Goal: Feedback & Contribution: Leave review/rating

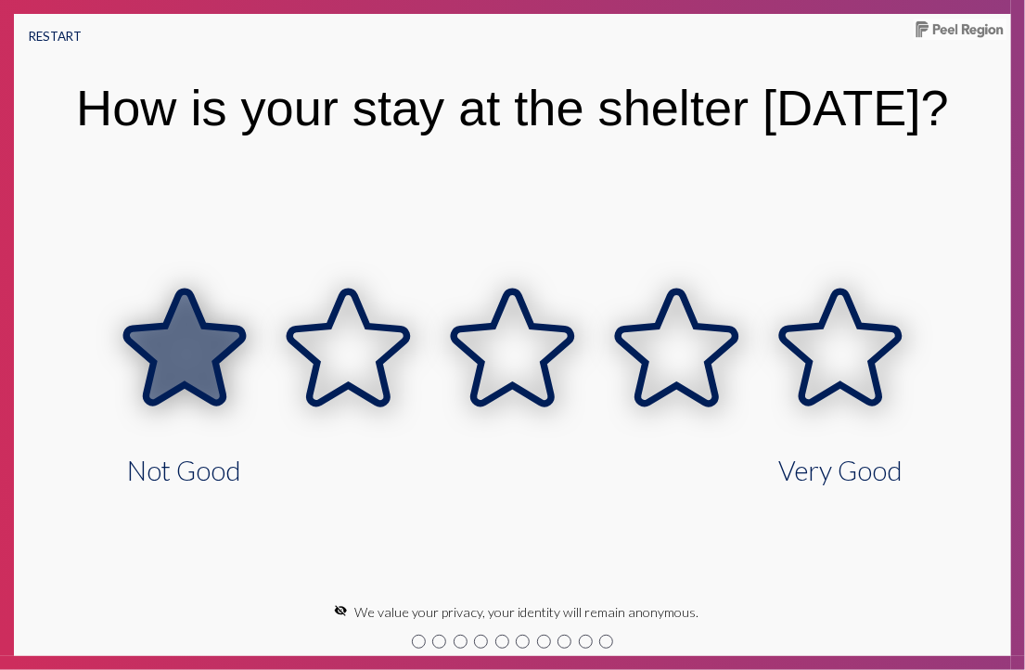
click at [210, 404] on icon at bounding box center [185, 349] width 164 height 164
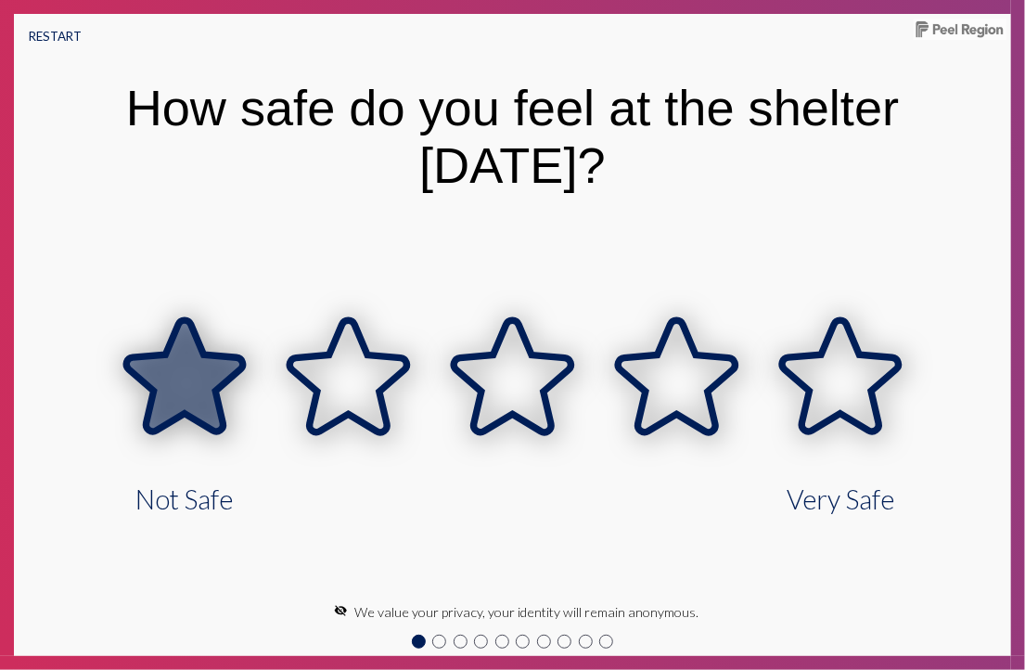
click at [210, 404] on icon at bounding box center [185, 378] width 164 height 164
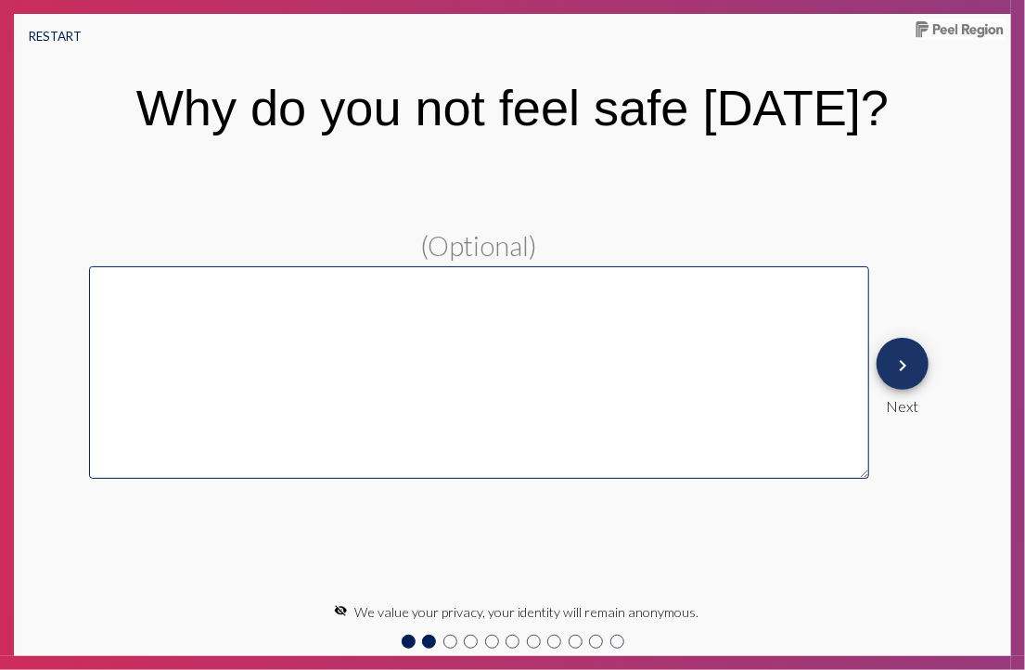
click at [890, 382] on button "keyboard_arrow_right" at bounding box center [902, 364] width 52 height 52
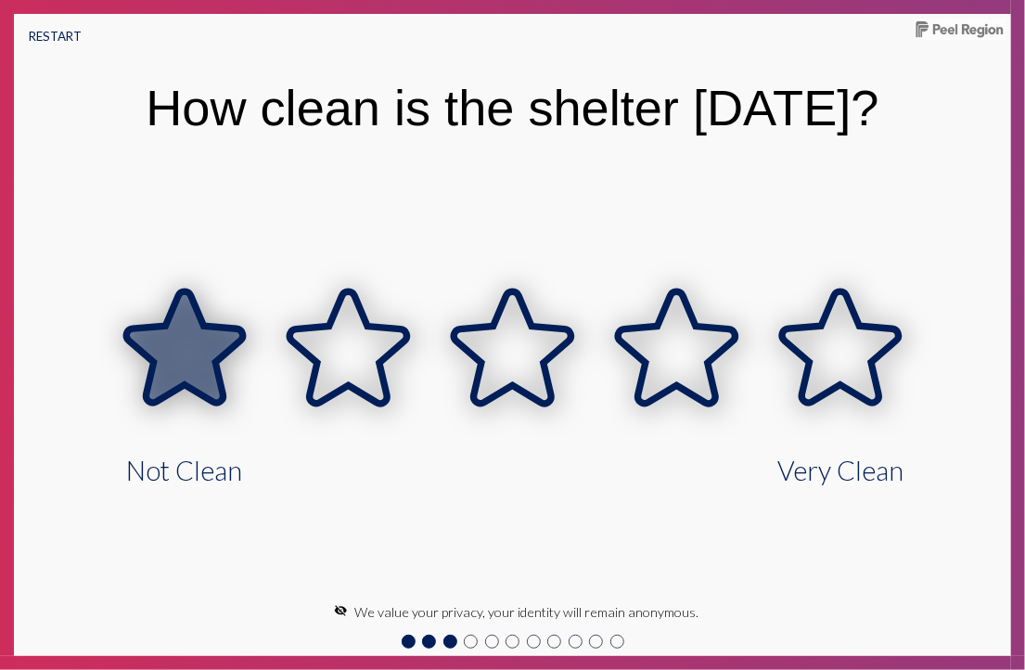
click at [236, 382] on icon at bounding box center [185, 349] width 164 height 164
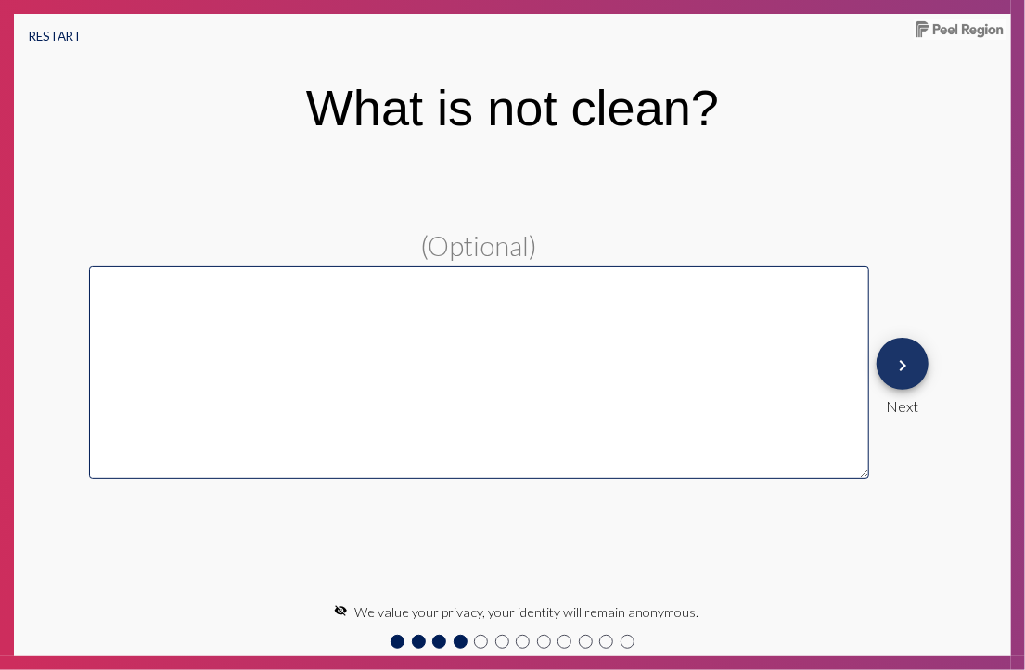
click at [911, 369] on mat-icon "keyboard_arrow_right" at bounding box center [902, 365] width 22 height 22
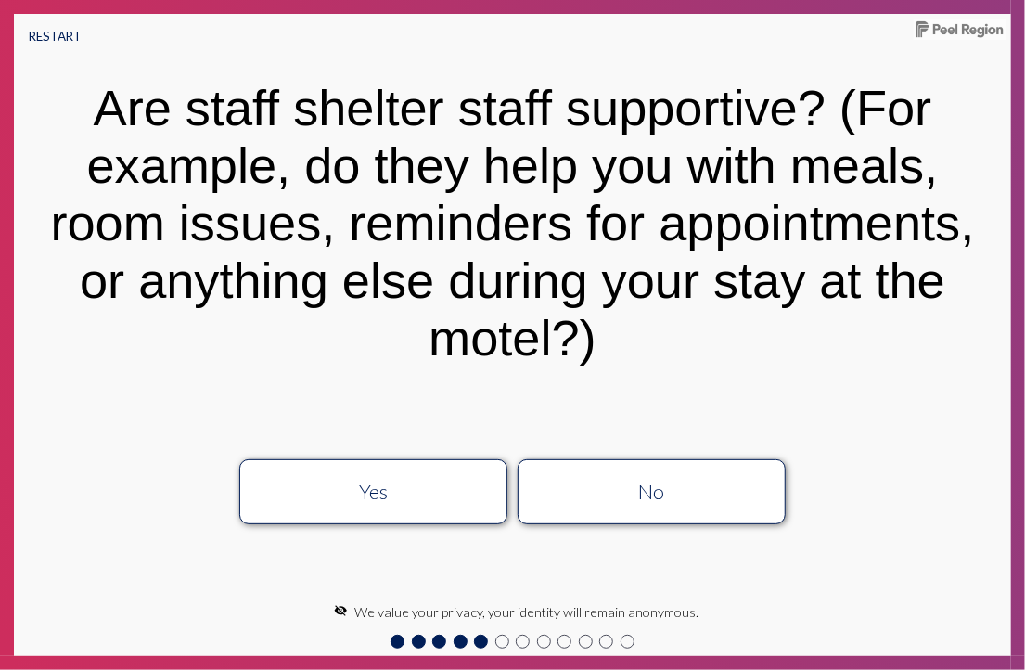
click at [371, 504] on div "Yes" at bounding box center [373, 491] width 239 height 24
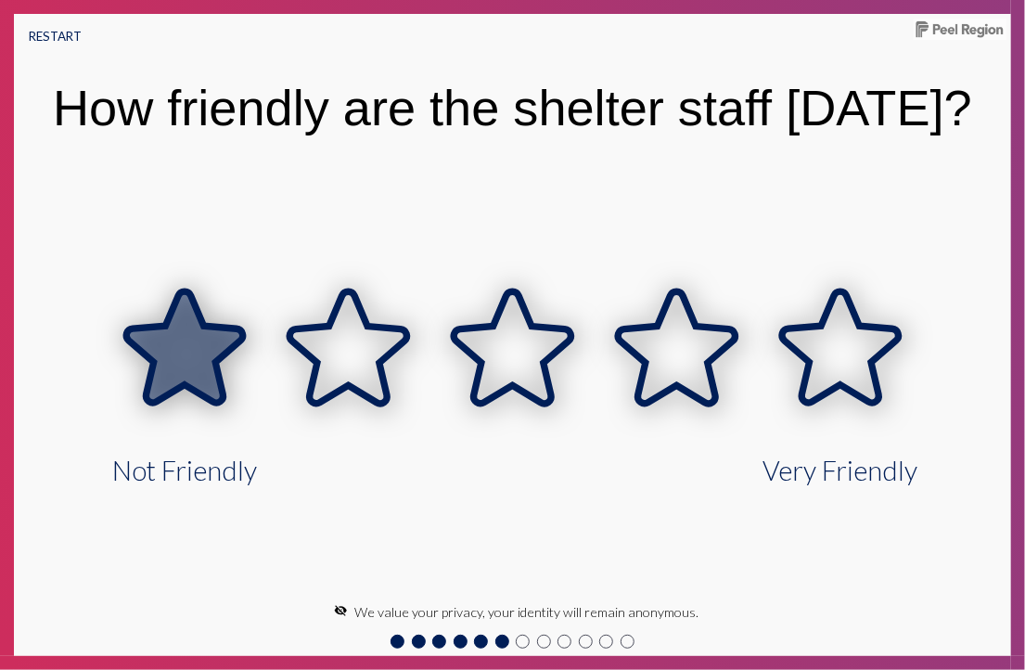
click at [187, 390] on icon at bounding box center [184, 346] width 117 height 111
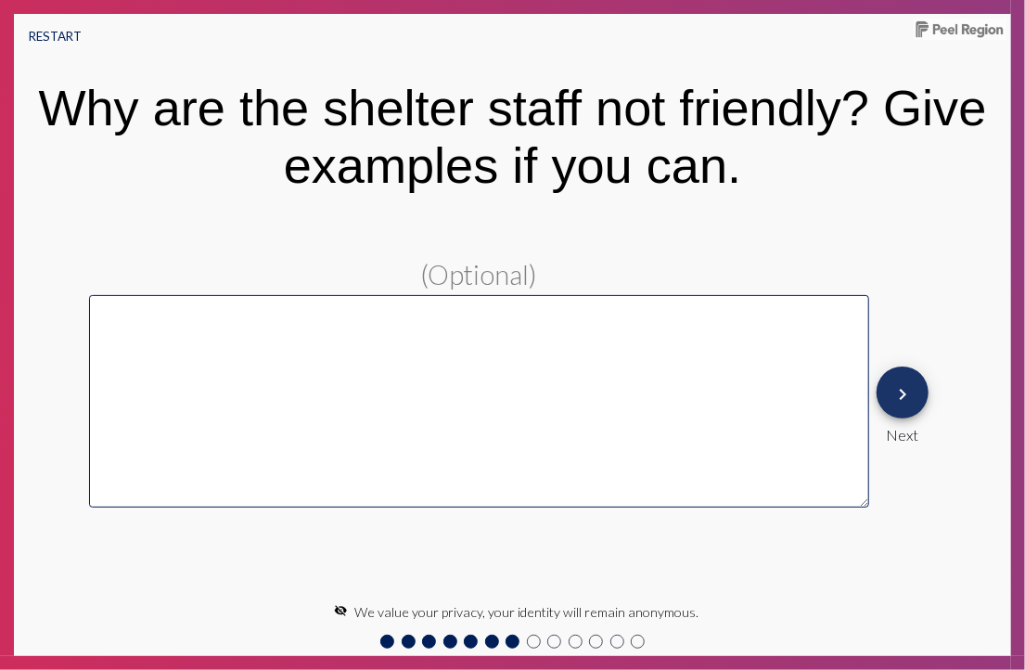
click at [926, 391] on button "keyboard_arrow_right" at bounding box center [902, 392] width 52 height 52
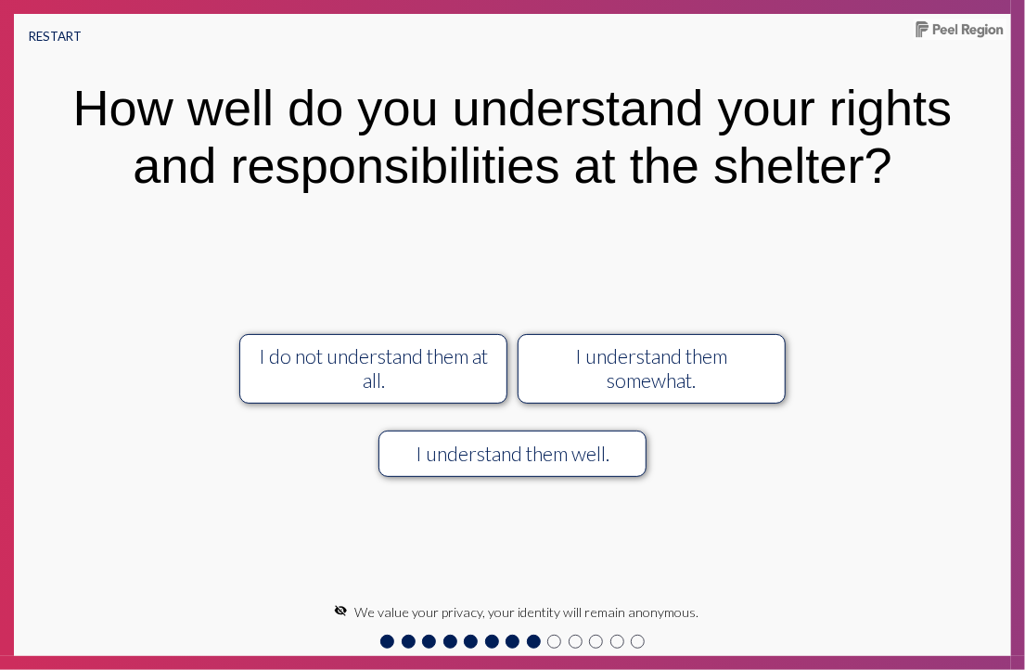
click at [326, 373] on div "I do not understand them at all." at bounding box center [373, 368] width 239 height 48
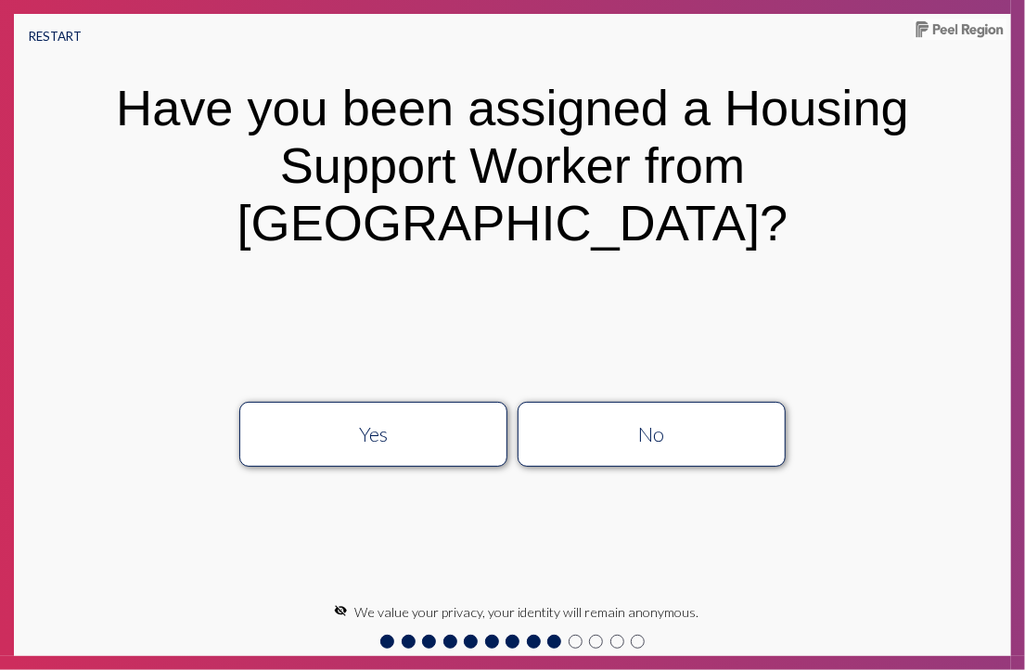
click at [434, 422] on div "Yes" at bounding box center [373, 434] width 239 height 24
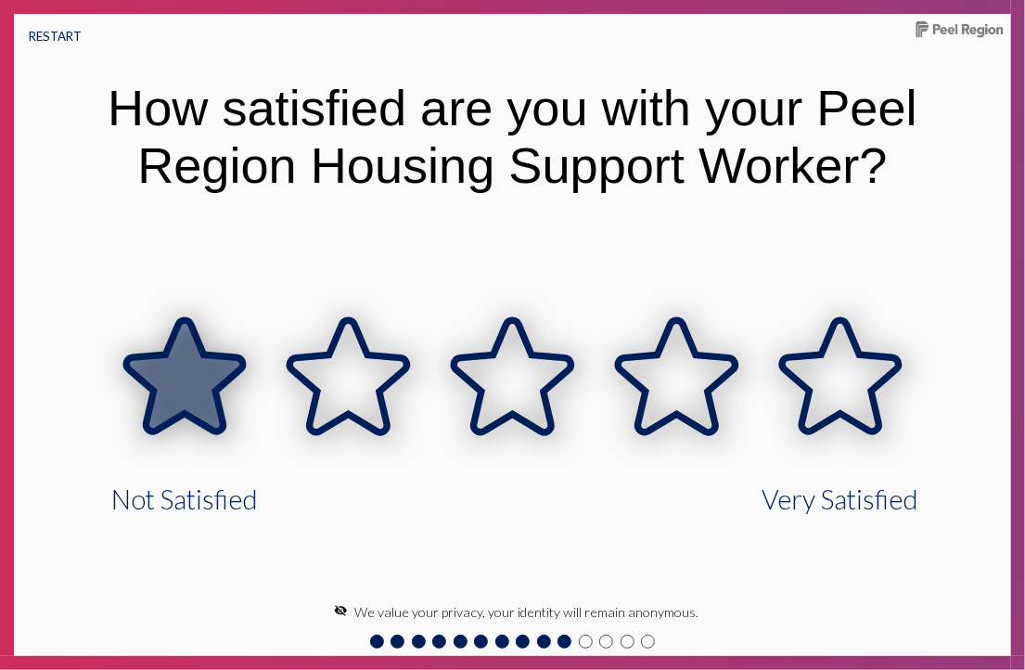
click at [167, 382] on icon at bounding box center [184, 375] width 117 height 111
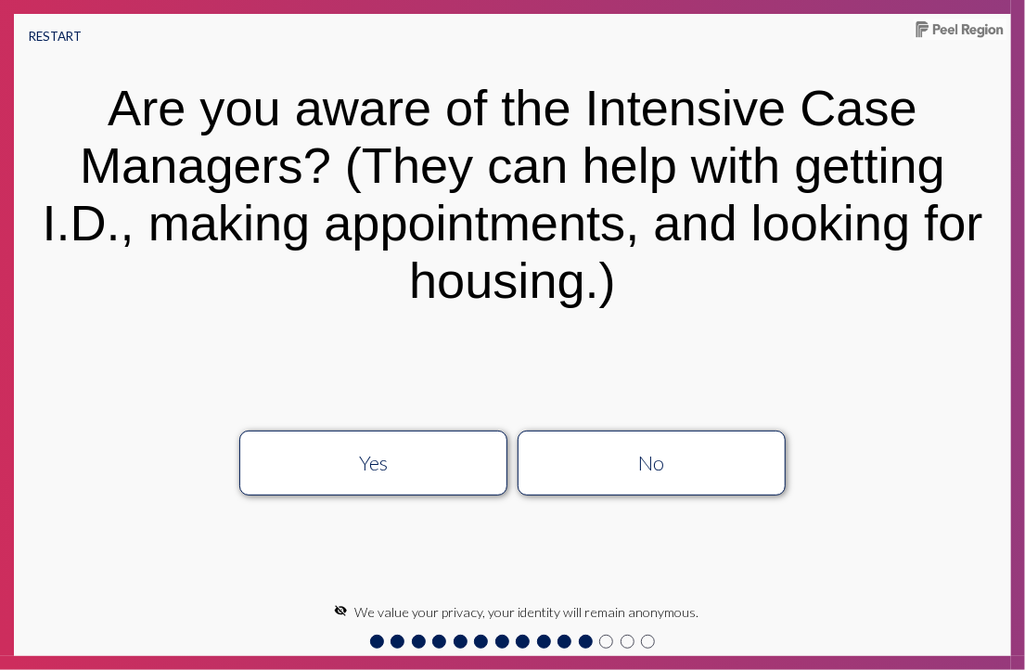
click at [317, 466] on div "Yes" at bounding box center [373, 463] width 239 height 24
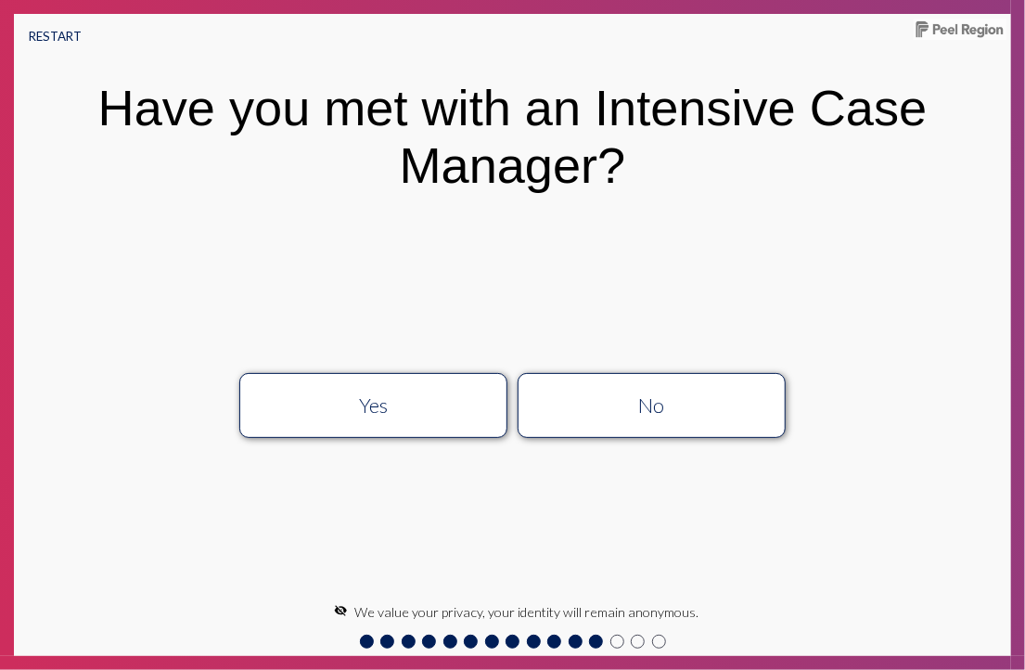
click at [317, 406] on div "Yes" at bounding box center [373, 405] width 239 height 24
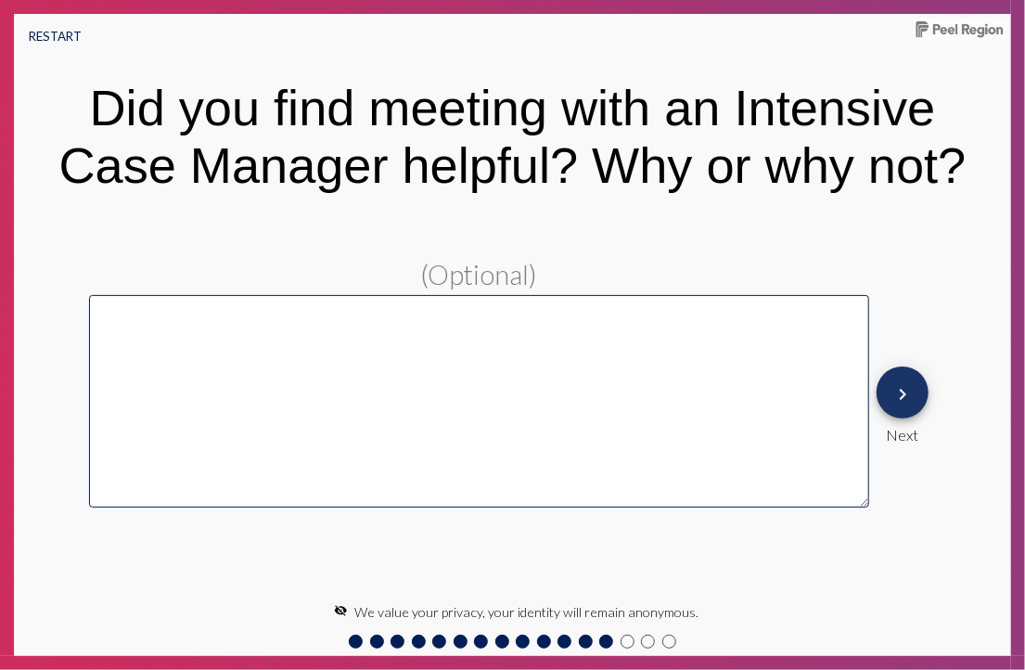
click at [914, 406] on button "keyboard_arrow_right" at bounding box center [902, 392] width 52 height 52
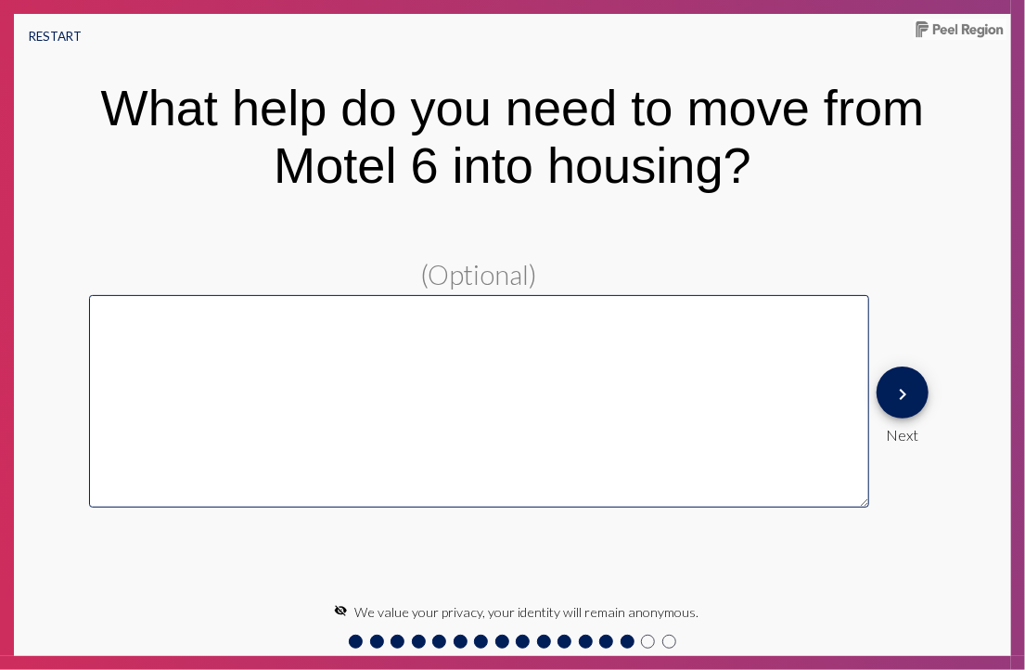
click at [914, 406] on button "keyboard_arrow_right" at bounding box center [902, 392] width 52 height 52
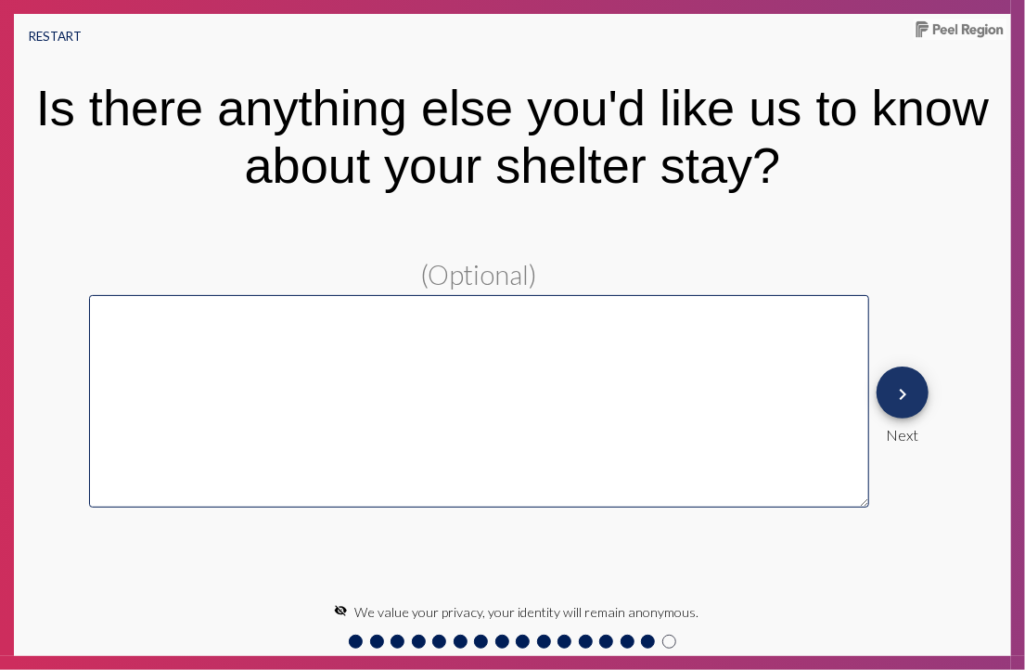
click at [914, 406] on button "keyboard_arrow_right" at bounding box center [902, 392] width 52 height 52
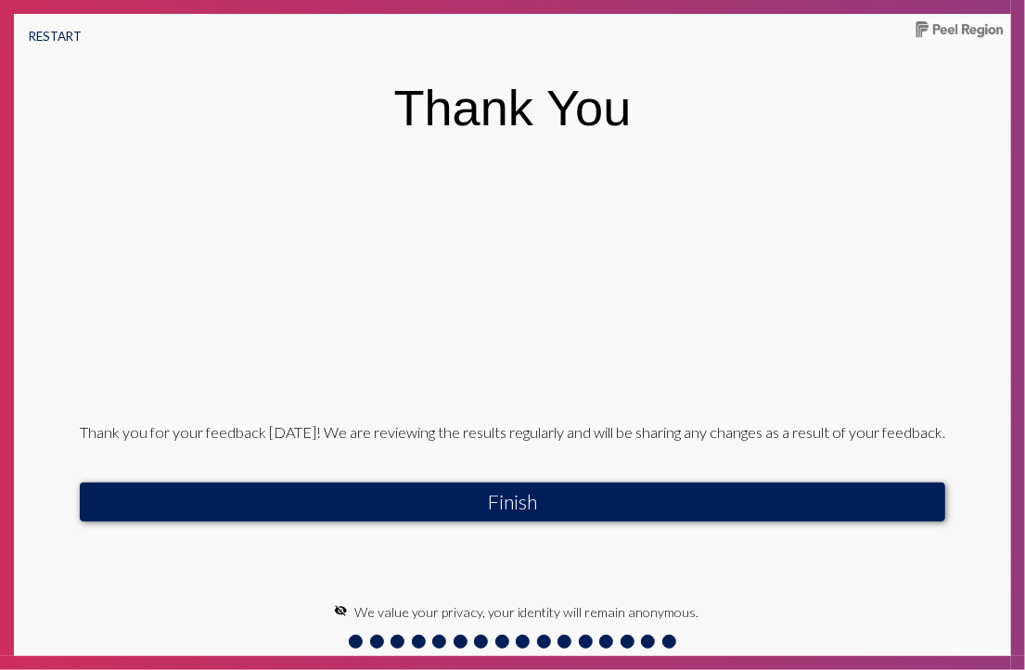
click at [747, 506] on button "Finish" at bounding box center [512, 501] width 865 height 39
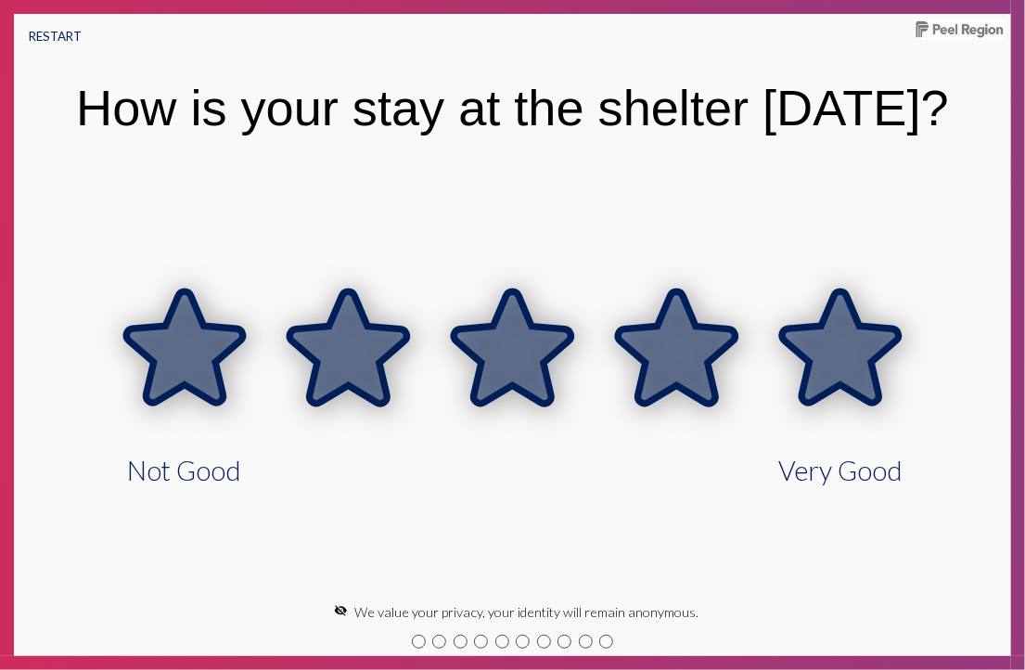
click at [840, 391] on icon at bounding box center [841, 349] width 164 height 164
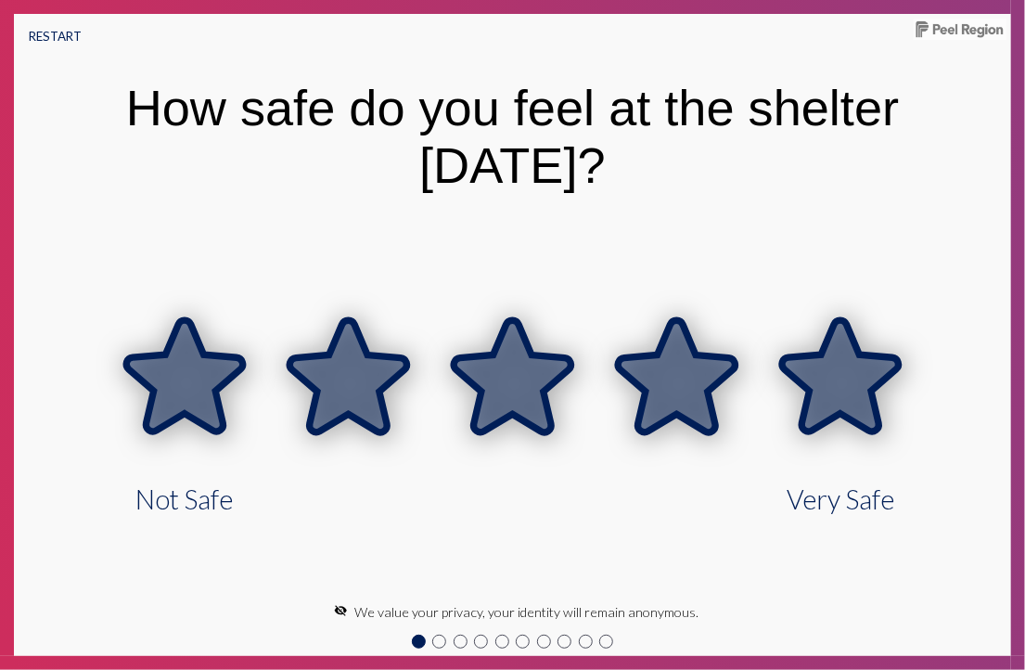
click at [840, 391] on icon at bounding box center [841, 378] width 164 height 164
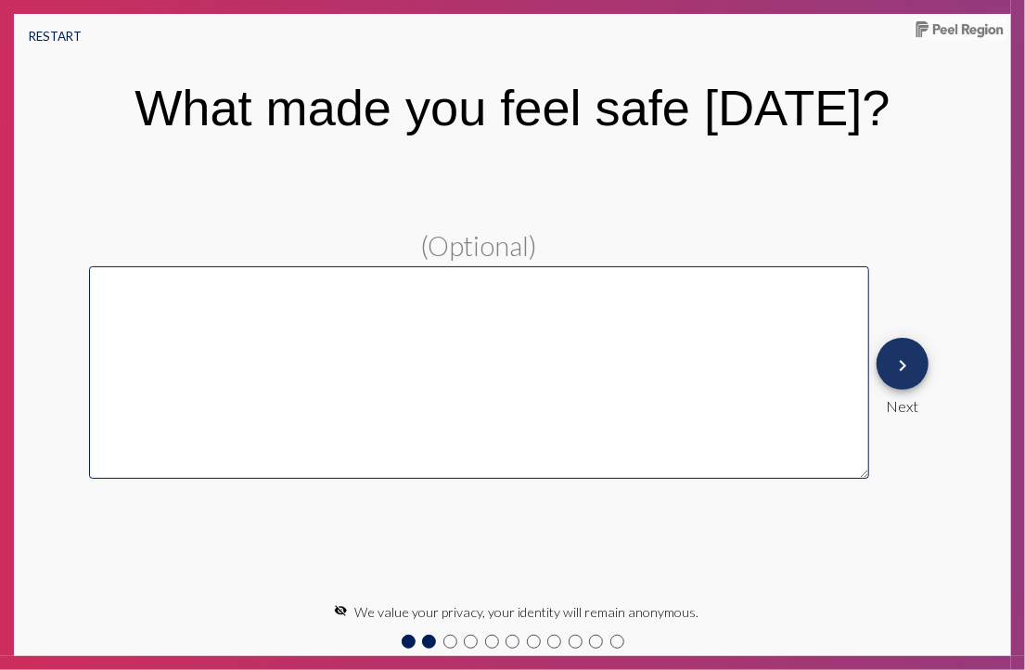
click at [901, 374] on mat-icon "keyboard_arrow_right" at bounding box center [902, 365] width 22 height 22
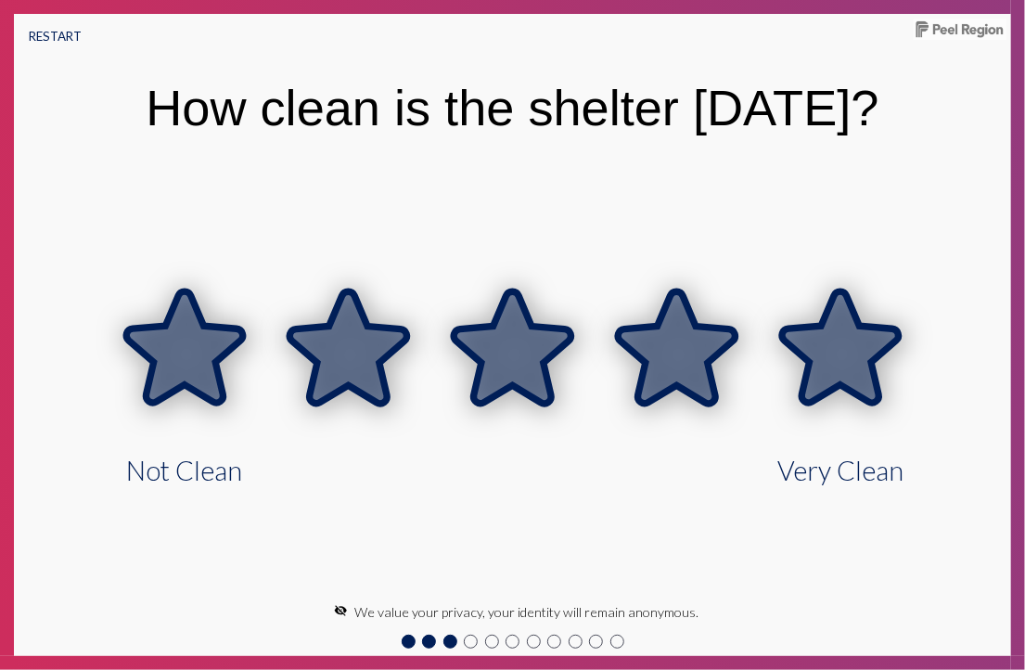
click at [901, 374] on icon at bounding box center [841, 349] width 164 height 164
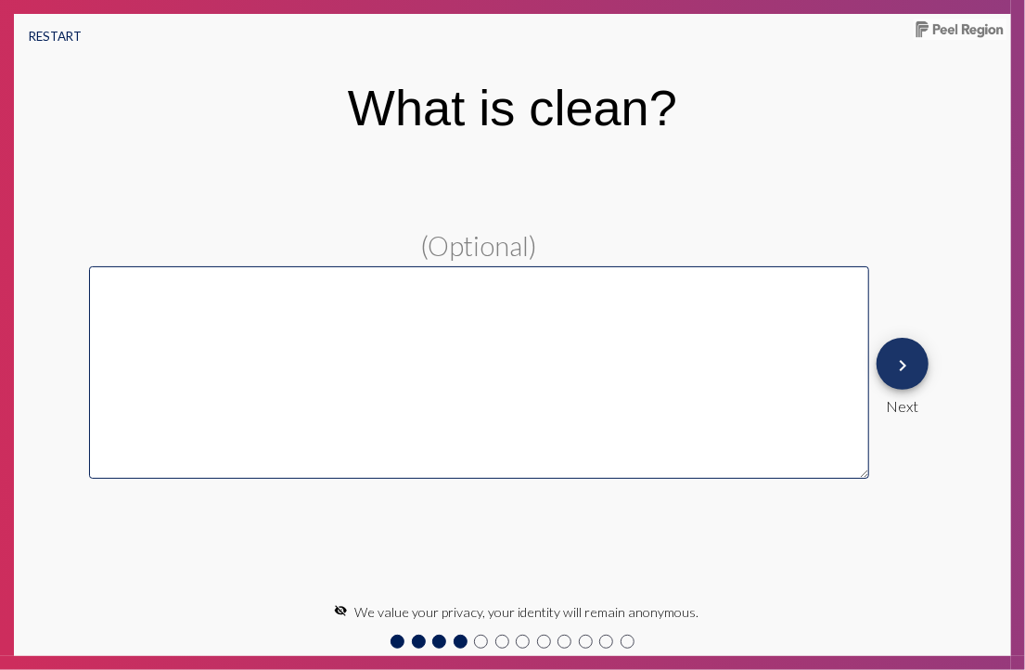
click at [901, 374] on mat-icon "keyboard_arrow_right" at bounding box center [902, 365] width 22 height 22
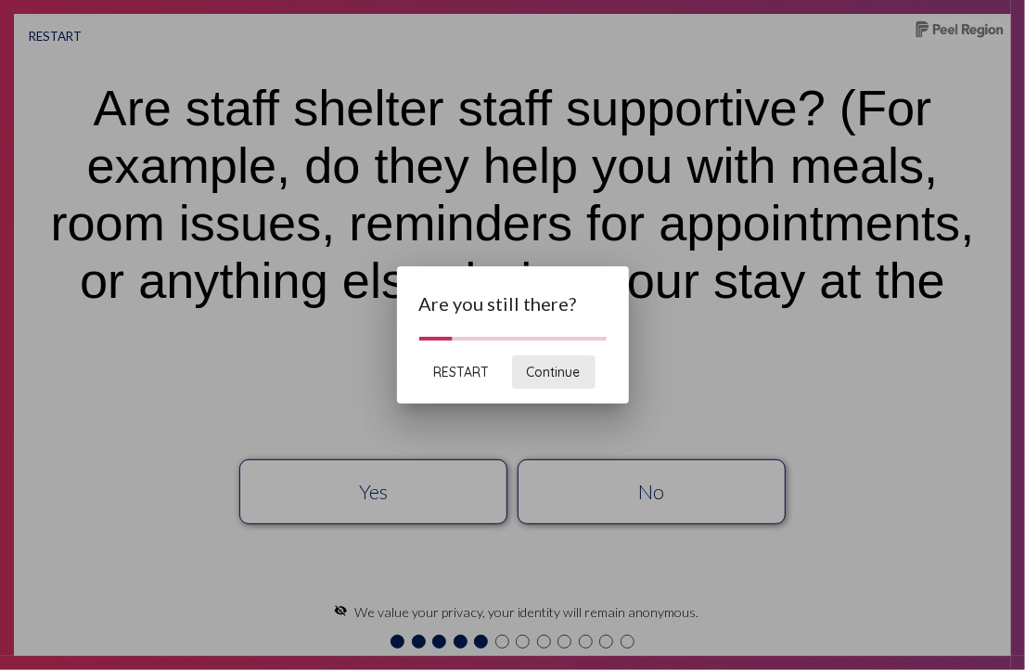
click at [572, 372] on span "Continue" at bounding box center [554, 372] width 54 height 17
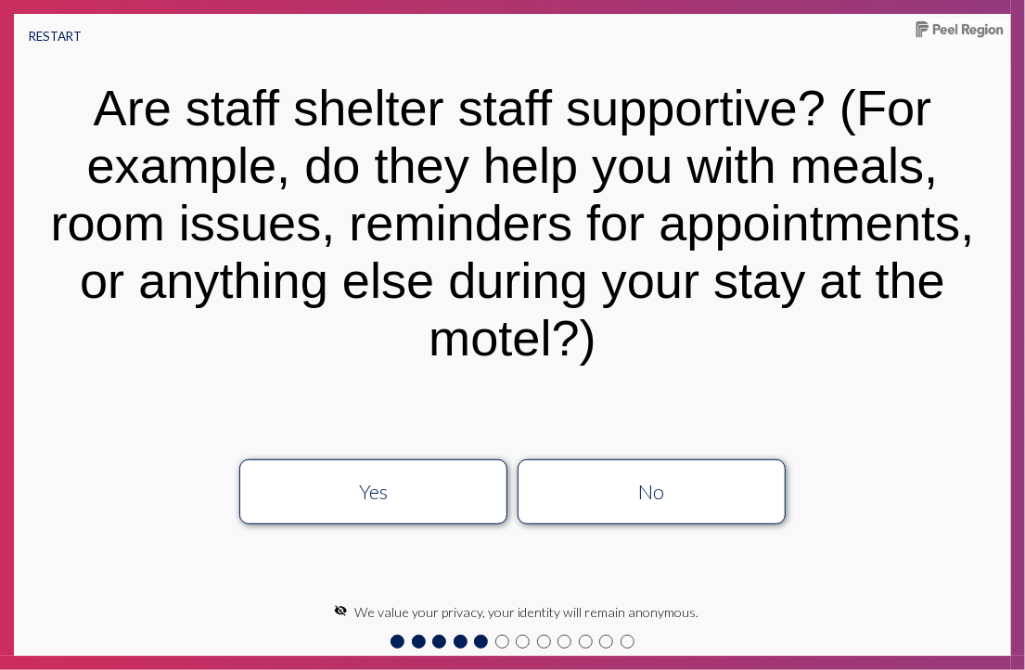
click at [669, 490] on div "No" at bounding box center [650, 491] width 239 height 24
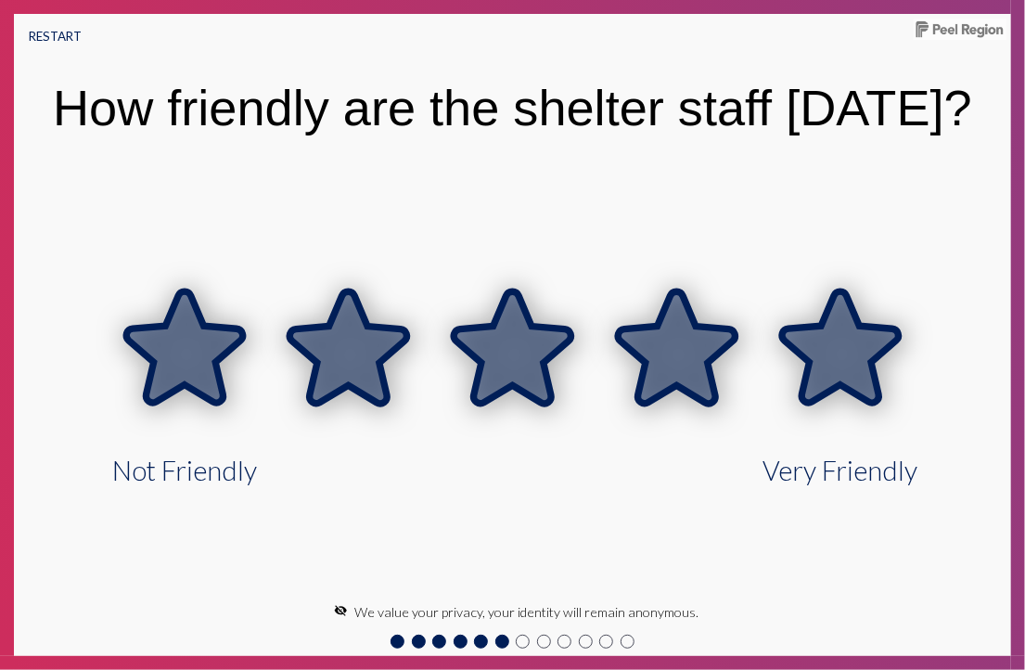
click at [835, 372] on icon at bounding box center [840, 346] width 117 height 111
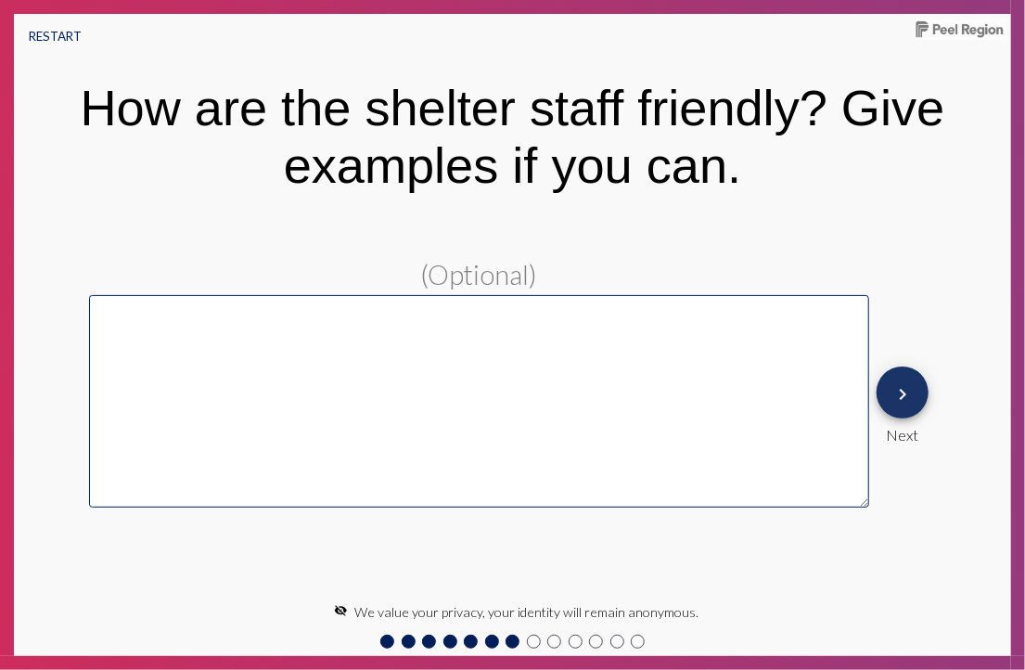
click at [915, 394] on button "keyboard_arrow_right" at bounding box center [902, 392] width 52 height 52
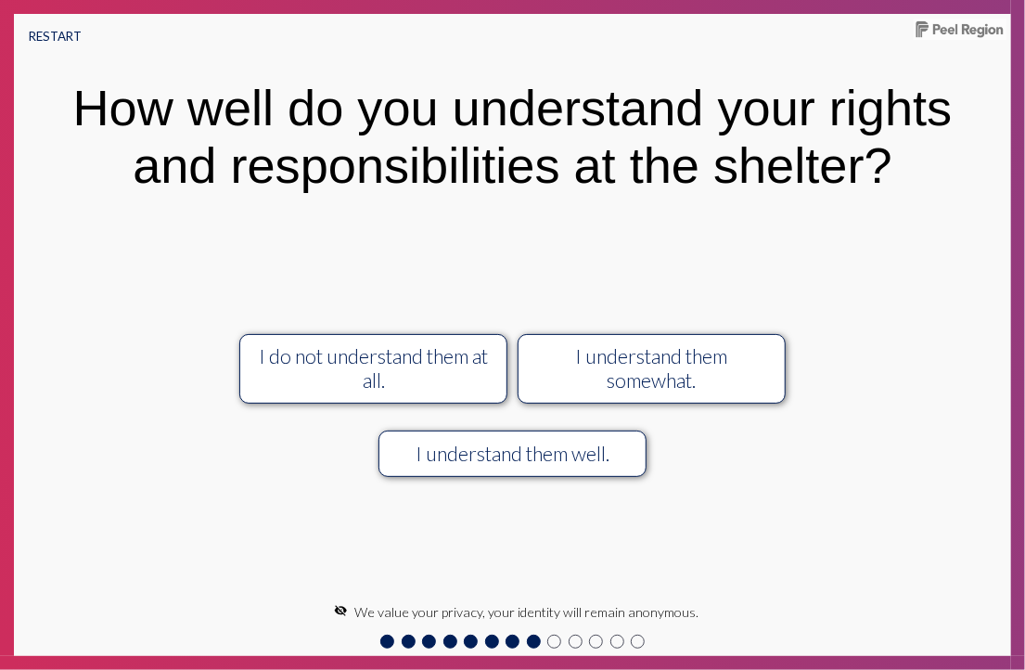
click at [735, 389] on div "I understand them somewhat." at bounding box center [650, 368] width 239 height 48
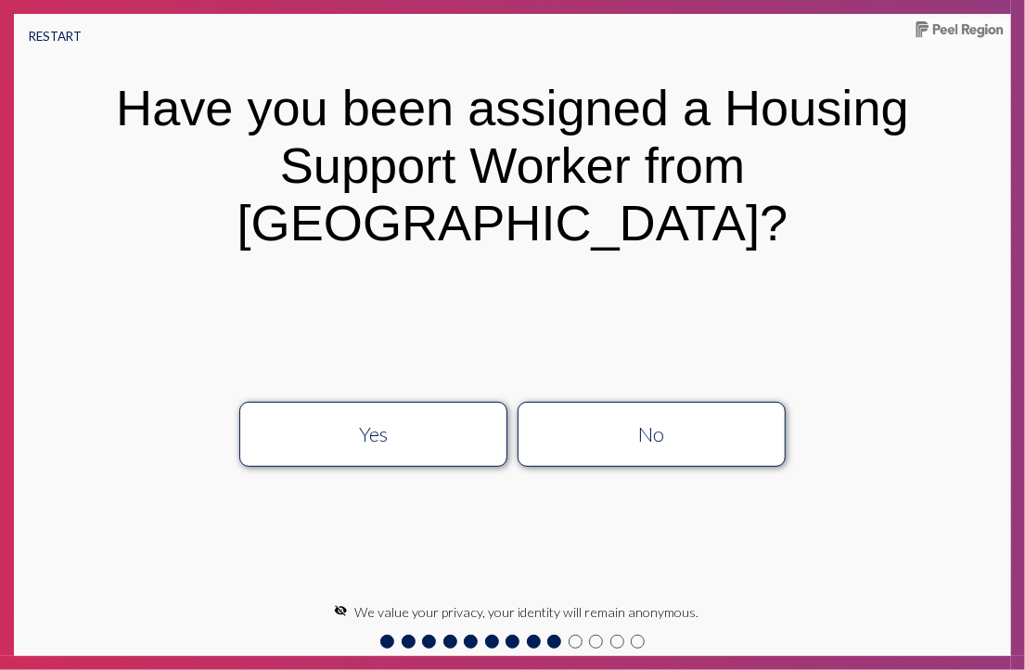
click at [731, 422] on div "No" at bounding box center [650, 434] width 239 height 24
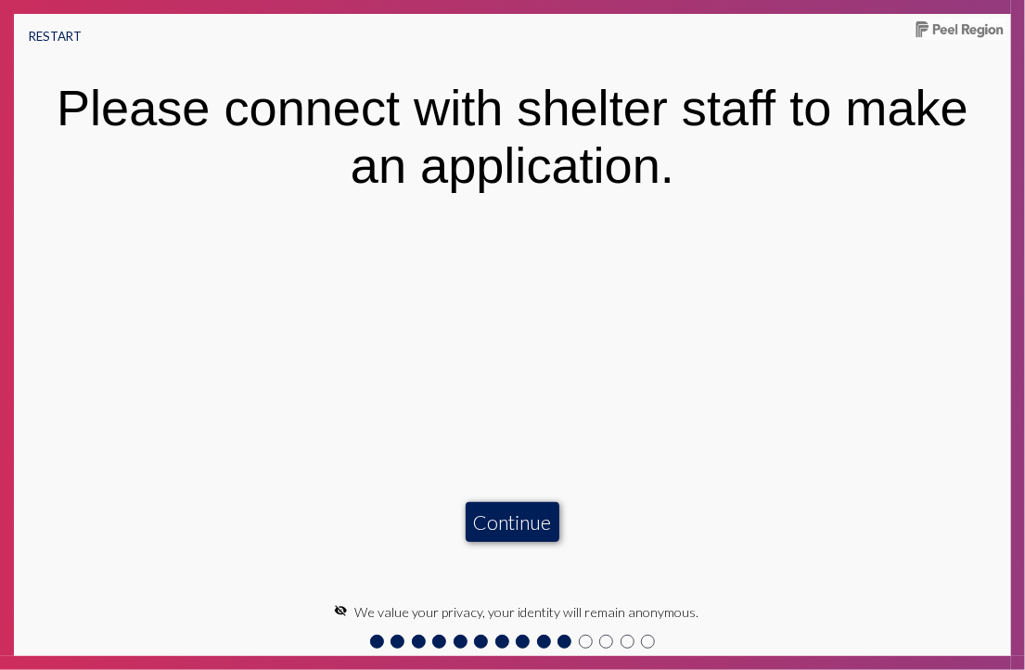
click at [532, 529] on button "Continue" at bounding box center [512, 521] width 93 height 39
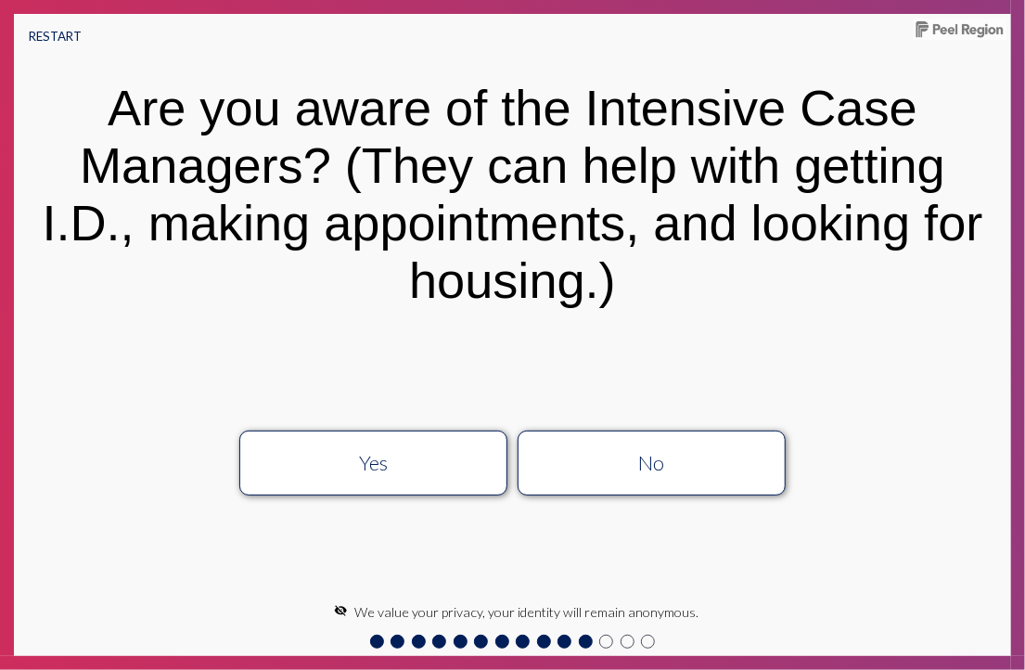
click at [597, 469] on div "No" at bounding box center [650, 463] width 239 height 24
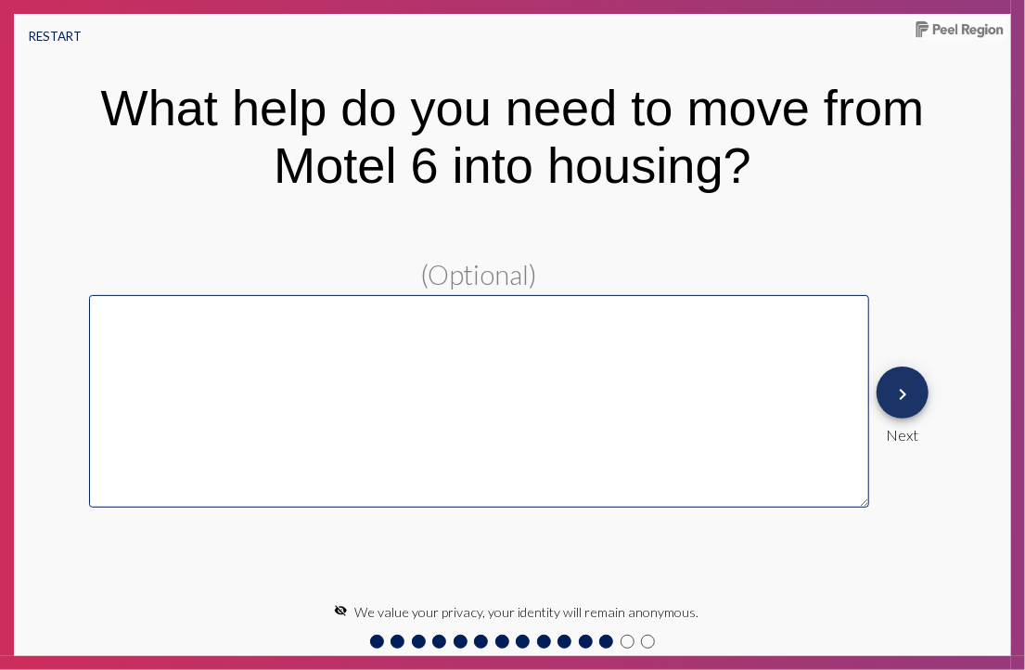
click at [897, 403] on mat-icon "keyboard_arrow_right" at bounding box center [902, 394] width 22 height 22
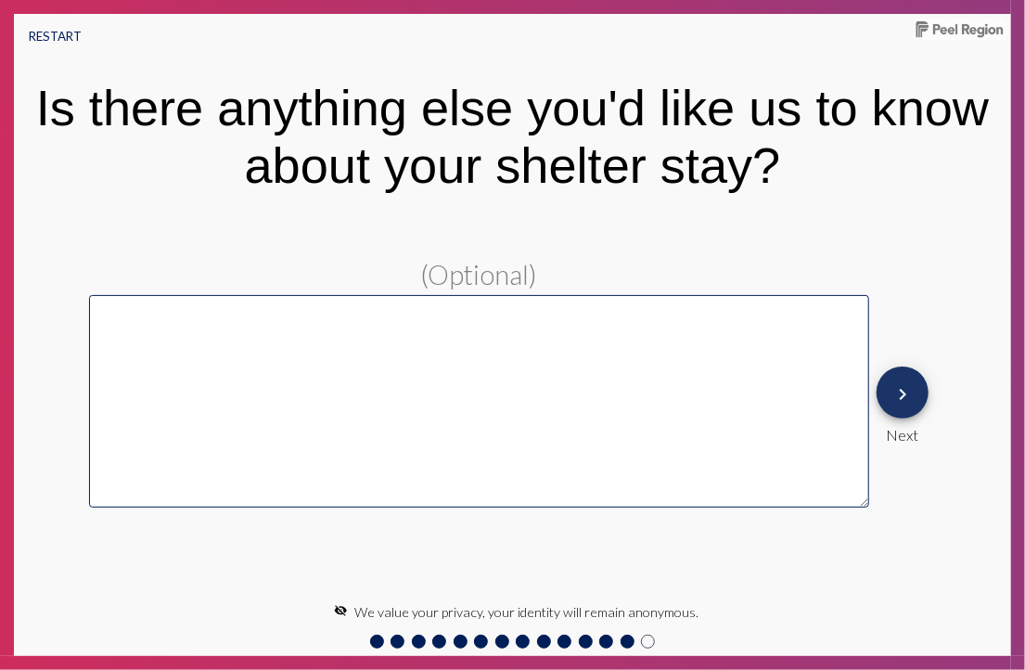
click at [897, 403] on mat-icon "keyboard_arrow_right" at bounding box center [902, 394] width 22 height 22
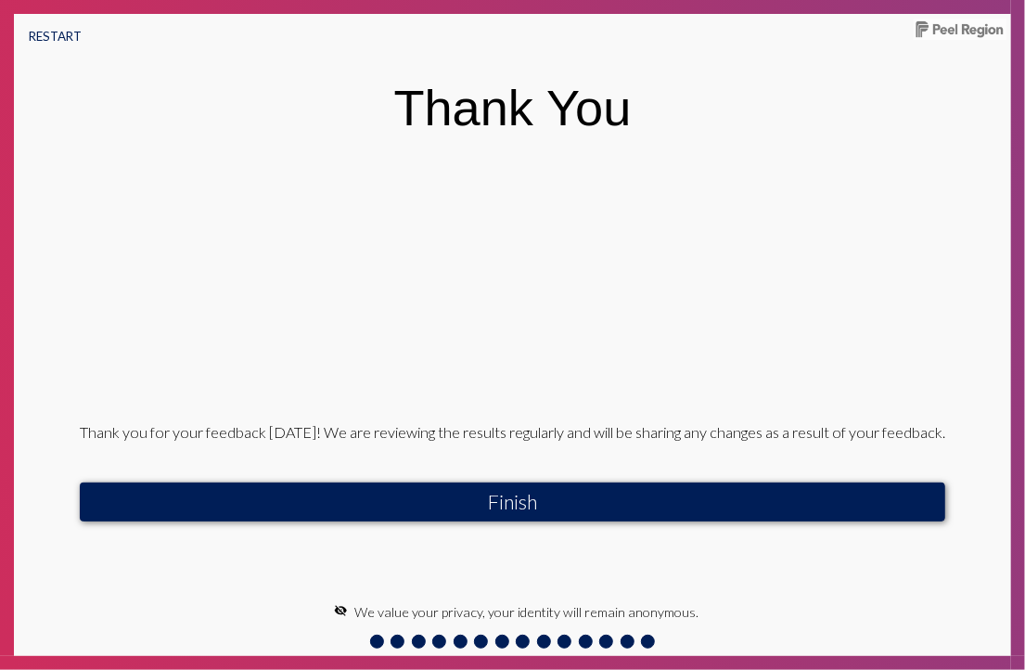
click at [773, 508] on button "Finish" at bounding box center [512, 501] width 865 height 39
